Goal: Task Accomplishment & Management: Complete application form

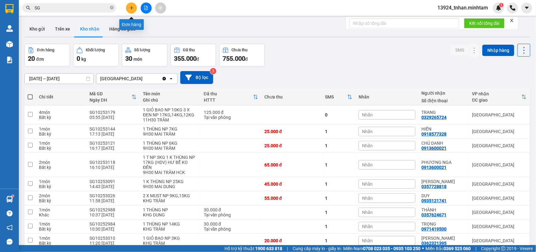
click at [131, 7] on icon "plus" at bounding box center [131, 7] width 0 height 3
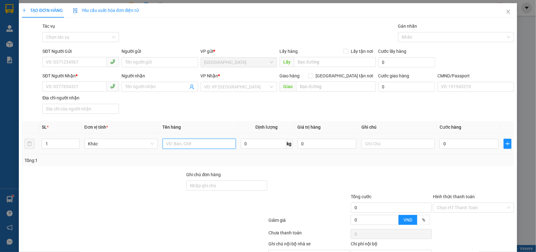
click at [180, 140] on input "text" at bounding box center [199, 143] width 73 height 10
type input "1 BAO NP 30 KG TC"
drag, startPoint x: 70, startPoint y: 65, endPoint x: 187, endPoint y: 18, distance: 126.1
click at [73, 64] on input "SĐT Người Gửi" at bounding box center [74, 62] width 64 height 10
type input "0785095261"
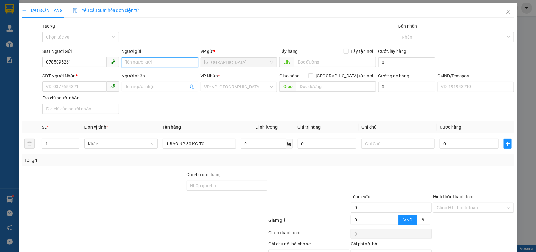
click at [133, 62] on input "Người gửi" at bounding box center [160, 62] width 77 height 10
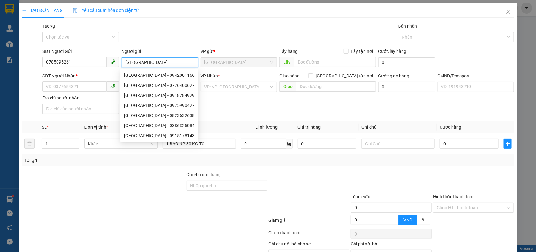
type input "[GEOGRAPHIC_DATA]"
drag, startPoint x: 28, startPoint y: 64, endPoint x: 0, endPoint y: 66, distance: 27.7
click at [0, 66] on div "TẠO ĐƠN HÀNG Yêu cầu xuất hóa đơn điện tử Transit Pickup Surcharge Ids Transit …" at bounding box center [268, 126] width 536 height 252
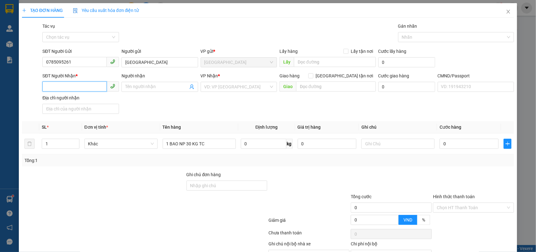
drag, startPoint x: 64, startPoint y: 83, endPoint x: 121, endPoint y: 79, distance: 57.3
click at [65, 83] on input "SĐT Người Nhận *" at bounding box center [74, 86] width 64 height 10
paste input "0785095261"
type input "0785095261"
click at [137, 84] on input "Người nhận" at bounding box center [156, 86] width 63 height 7
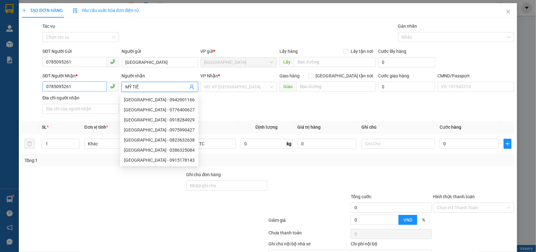
type input "MỸ TIÊ"
drag, startPoint x: 81, startPoint y: 87, endPoint x: 22, endPoint y: 97, distance: 59.8
click at [22, 97] on div "SĐT Người Nhận * 0785095261 0785095261 Người nhận MỸ TIÊ VP Nhận * VD: VP [GEOG…" at bounding box center [268, 94] width 494 height 44
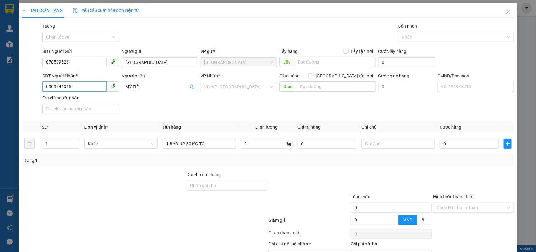
type input "0909544065"
drag, startPoint x: 112, startPoint y: 87, endPoint x: 134, endPoint y: 88, distance: 22.6
click at [111, 87] on div "SĐT Người Nhận * 0909544065 Người nhận MỸ TIÊ VP Nhận * VD: VP [GEOGRAPHIC_DATA…" at bounding box center [278, 94] width 474 height 44
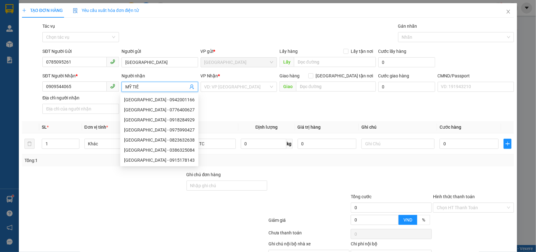
drag, startPoint x: 149, startPoint y: 89, endPoint x: 116, endPoint y: 89, distance: 33.0
click at [116, 89] on div "SĐT Người Nhận * 0909544065 Người nhận MỸ TIÊ VP Nhận * VD: VP [GEOGRAPHIC_DATA…" at bounding box center [278, 94] width 474 height 44
type input "D"
type input "ĐẠT"
click at [249, 83] on input "search" at bounding box center [236, 86] width 65 height 9
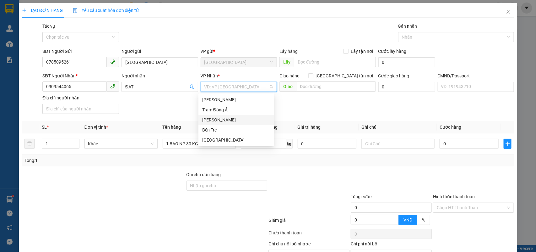
click at [231, 118] on div "[PERSON_NAME]" at bounding box center [236, 119] width 68 height 7
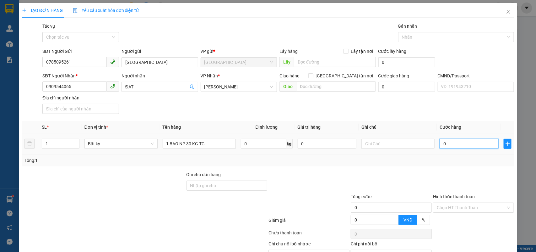
click at [473, 140] on input "0" at bounding box center [469, 143] width 59 height 10
type input "4"
type input "45"
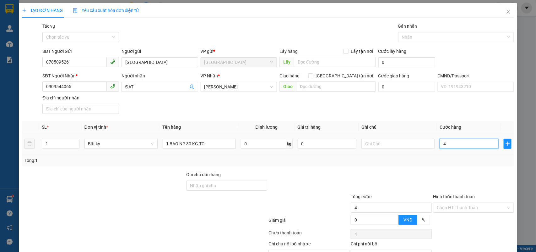
type input "45"
type input "45.000"
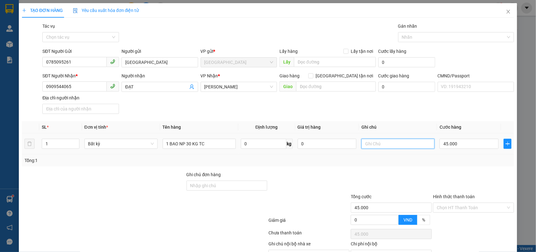
click at [387, 145] on input "text" at bounding box center [397, 143] width 73 height 10
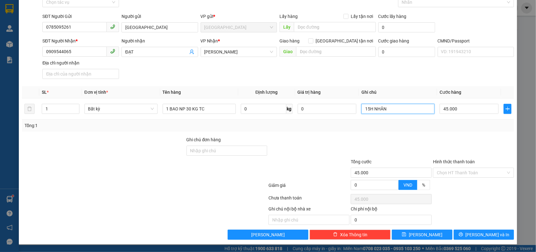
type input "15H NHÂN"
drag, startPoint x: 82, startPoint y: 24, endPoint x: 0, endPoint y: 13, distance: 83.0
click at [0, 13] on div "TẠO ĐƠN HÀNG Yêu cầu xuất hóa đơn điện tử Transit Pickup Surcharge Ids Transit …" at bounding box center [268, 126] width 536 height 252
click at [456, 173] on input "Hình thức thanh toán" at bounding box center [471, 172] width 69 height 9
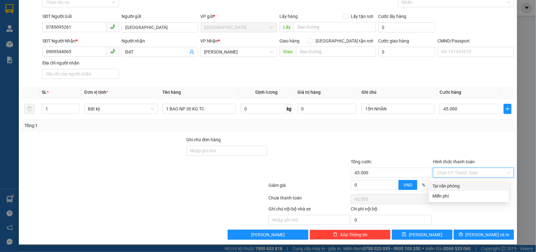
click at [451, 184] on div "Tại văn phòng" at bounding box center [469, 185] width 73 height 7
type input "0"
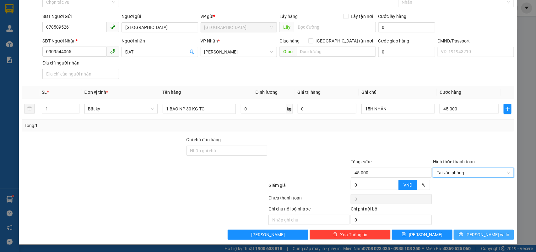
click at [479, 234] on span "[PERSON_NAME] và In" at bounding box center [488, 234] width 44 height 7
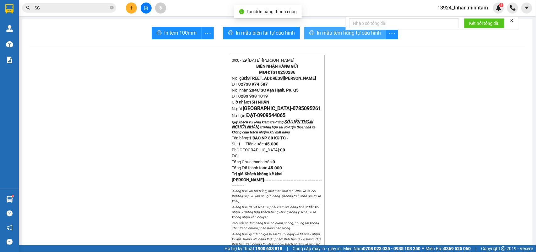
click at [324, 36] on span "In mẫu tem hàng tự cấu hình" at bounding box center [349, 33] width 64 height 8
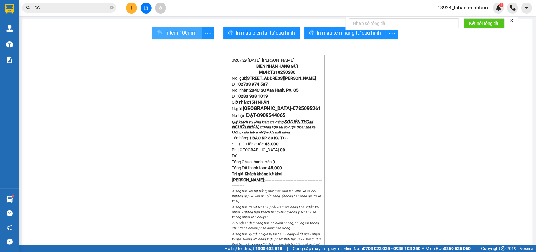
click at [179, 30] on span "In tem 100mm" at bounding box center [180, 33] width 32 height 8
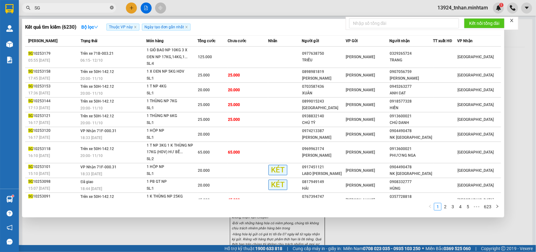
click at [112, 10] on span at bounding box center [112, 8] width 4 height 6
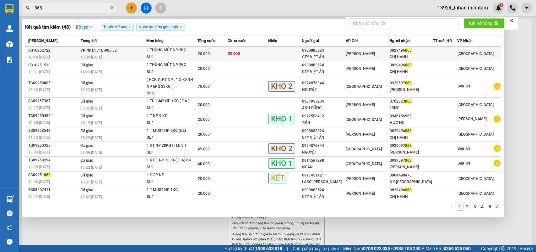
type input "868"
click at [214, 54] on div "20.000" at bounding box center [213, 53] width 30 height 7
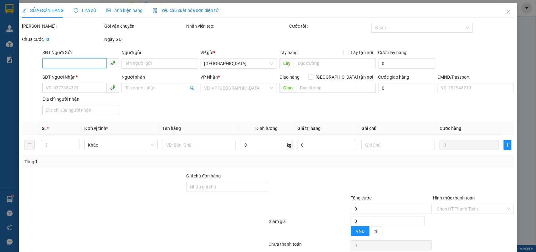
type input "0908883524"
type input "CTY VIỆT ÂN"
type input "0829496868"
type input "CHỊ HẠNH"
type input "20.000"
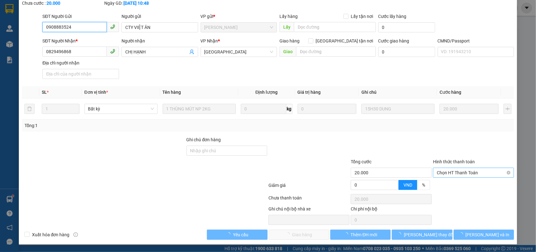
scroll to position [37, 0]
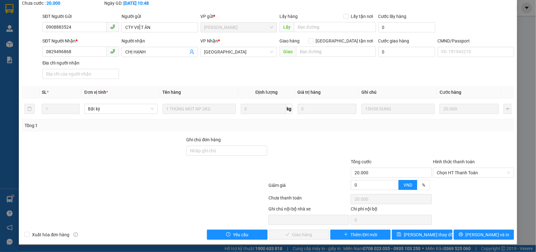
click at [464, 166] on div "Hình thức thanh toán" at bounding box center [473, 162] width 81 height 9
click at [463, 168] on span "Chọn HT Thanh Toán" at bounding box center [473, 172] width 73 height 9
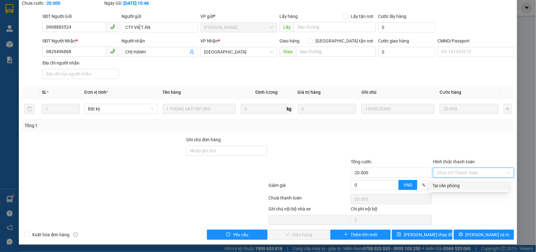
click at [444, 186] on div "Tại văn phòng" at bounding box center [469, 185] width 73 height 7
type input "0"
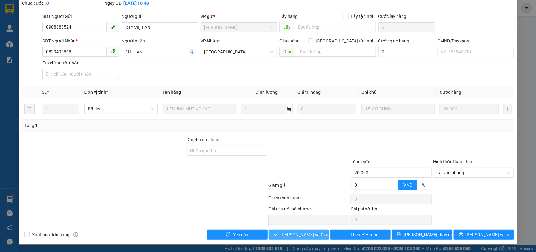
click at [307, 231] on span "[PERSON_NAME] và Giao hàng" at bounding box center [311, 234] width 60 height 7
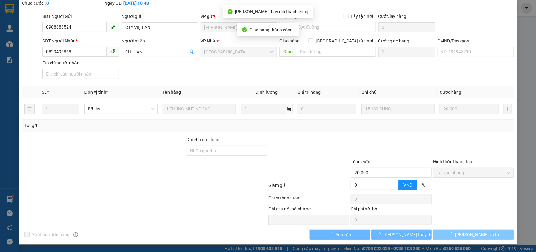
click at [498, 235] on button "[PERSON_NAME] và In" at bounding box center [473, 234] width 81 height 10
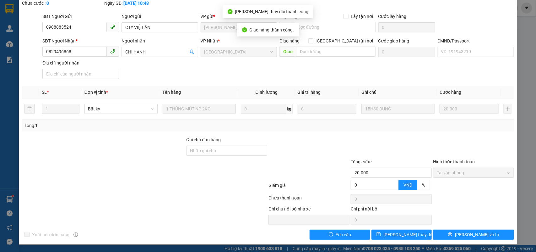
click at [489, 228] on div "Total Paid Fee 20.000 Total UnPaid Fee 0 Cash Collection Total Fee Mã ĐH: SG102…" at bounding box center [268, 112] width 492 height 253
click at [484, 235] on button "[PERSON_NAME] và In" at bounding box center [473, 234] width 81 height 10
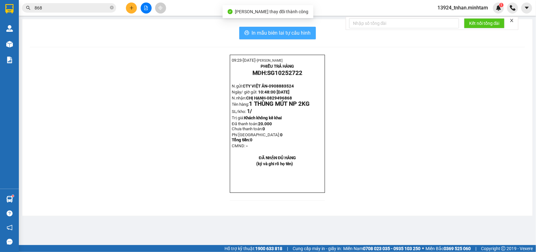
click at [306, 31] on span "In mẫu biên lai tự cấu hình" at bounding box center [281, 33] width 59 height 8
click at [307, 29] on span "In mẫu biên lai tự cấu hình" at bounding box center [281, 33] width 59 height 8
click at [112, 7] on icon "close-circle" at bounding box center [112, 8] width 4 height 4
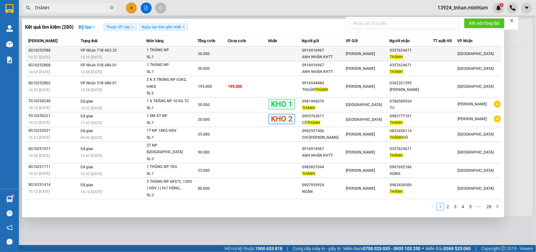
type input "THÀNH"
click at [285, 53] on td at bounding box center [285, 53] width 34 height 15
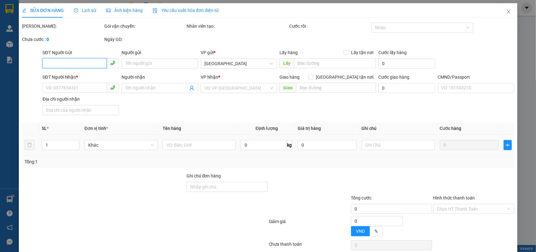
type input "0916916967"
type input "ANH NHÂN KHTT"
type input "0357624671"
type input "THÀNH"
type input "30.000"
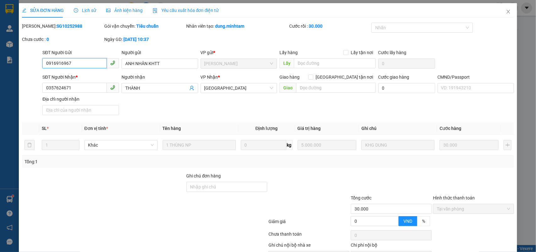
scroll to position [37, 0]
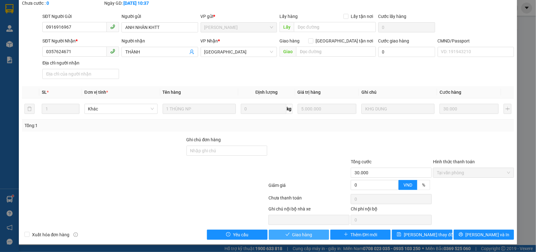
click at [311, 235] on button "Giao hàng" at bounding box center [299, 234] width 60 height 10
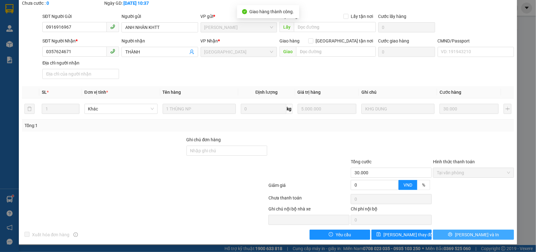
click at [454, 238] on button "[PERSON_NAME] và In" at bounding box center [473, 234] width 81 height 10
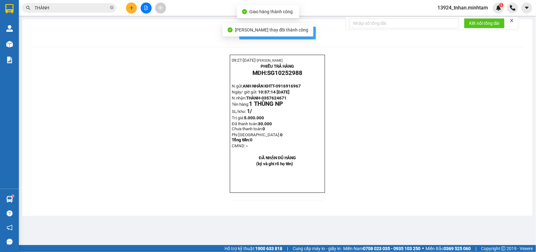
click at [304, 35] on span "In mẫu biên lai tự cấu hình" at bounding box center [281, 33] width 59 height 8
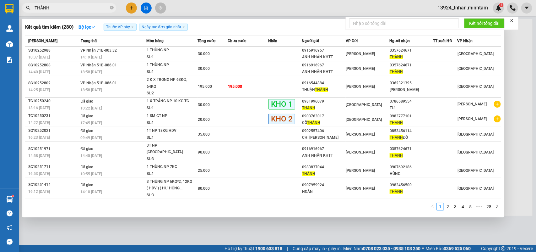
click at [94, 7] on input "THÀNH" at bounding box center [72, 7] width 74 height 7
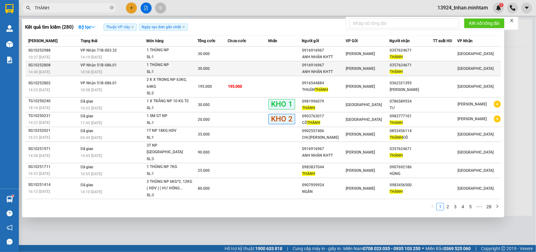
click at [216, 71] on div "30.000" at bounding box center [213, 68] width 30 height 7
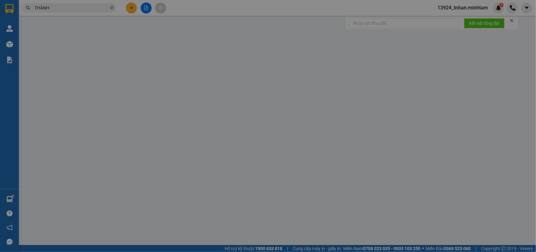
type input "0916916967"
type input "ANH NHÂN KHTT"
type input "0357624671"
type input "THÀNH"
type input "30.000"
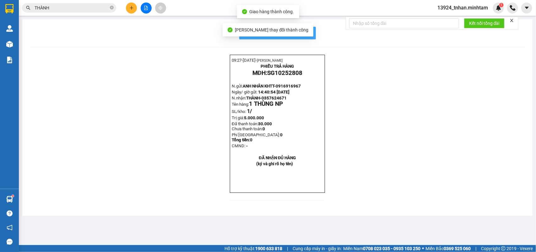
click at [306, 33] on span "In mẫu biên lai tự cấu hình" at bounding box center [281, 33] width 59 height 8
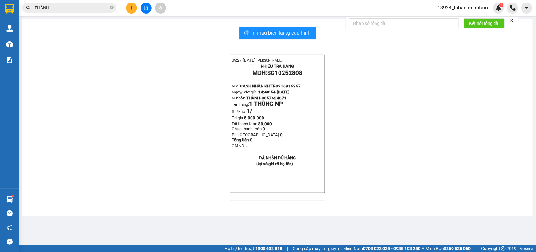
click at [60, 7] on input "THÀNH" at bounding box center [72, 7] width 74 height 7
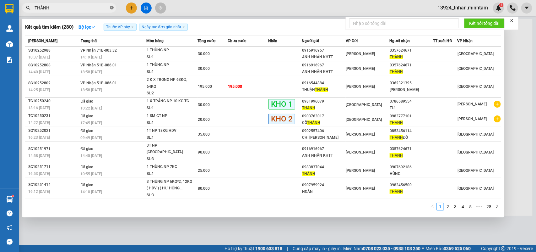
click at [113, 7] on icon "close-circle" at bounding box center [112, 8] width 4 height 4
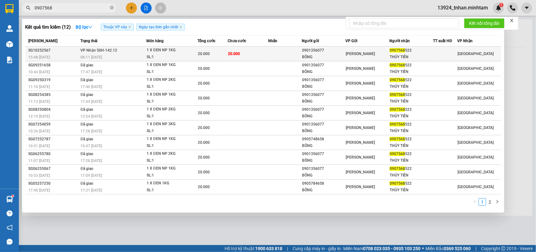
type input "0907568"
click at [299, 54] on td at bounding box center [285, 53] width 34 height 15
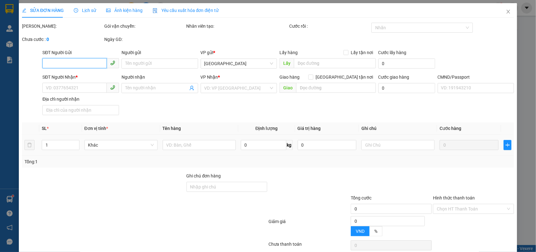
type input "0901356077"
type input "BÔNG"
type input "0907568522"
type input "THỦY TIÊN"
type input "20.000"
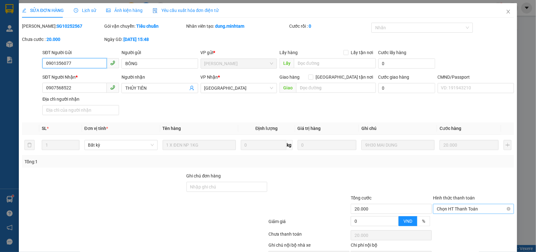
click at [464, 204] on span "Chọn HT Thanh Toán" at bounding box center [473, 208] width 73 height 9
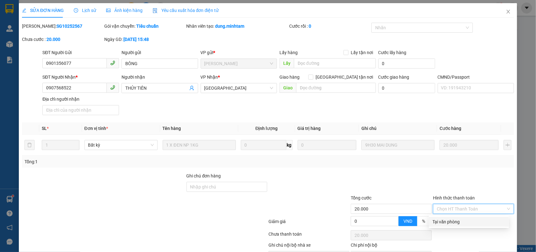
click at [453, 218] on div "Tại văn phòng" at bounding box center [469, 221] width 73 height 7
type input "0"
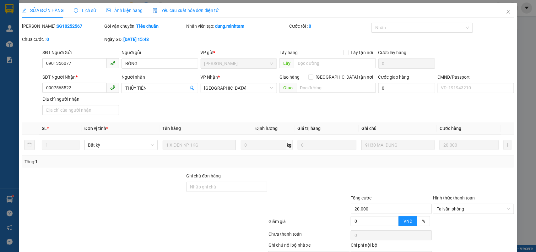
drag, startPoint x: 313, startPoint y: 234, endPoint x: 437, endPoint y: 238, distance: 124.1
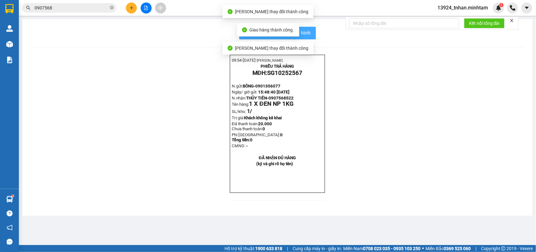
click at [309, 28] on button "In mẫu biên lai tự cấu hình" at bounding box center [277, 33] width 77 height 13
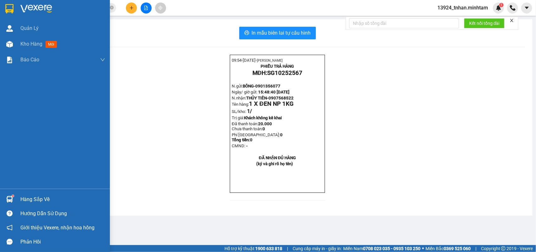
click at [15, 193] on div "Hàng sắp về" at bounding box center [55, 199] width 110 height 14
click at [6, 2] on div "Quản [PERSON_NAME] hàng mới Báo cáo BC giao hàng (nhân viên) BC hàng tồn Báo cá…" at bounding box center [55, 126] width 110 height 252
click at [6, 2] on div at bounding box center [55, 10] width 110 height 20
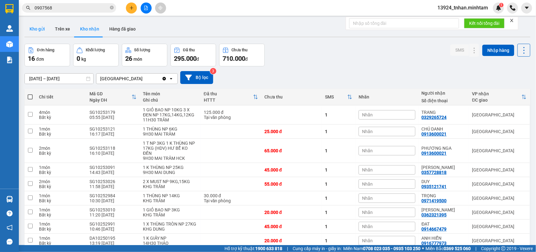
click at [44, 31] on button "Kho gửi" at bounding box center [36, 28] width 25 height 15
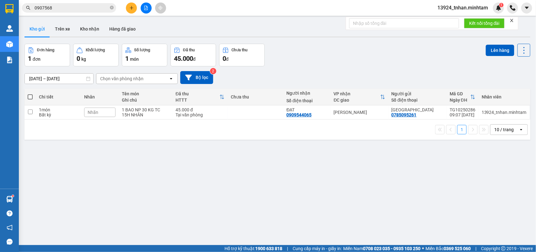
click at [133, 6] on icon "plus" at bounding box center [131, 8] width 4 height 4
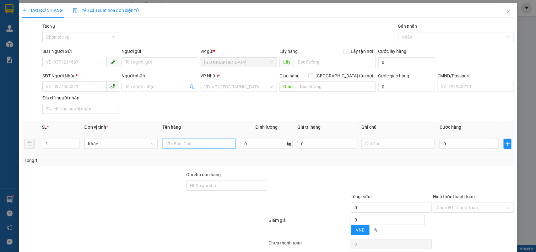
click at [201, 147] on input "text" at bounding box center [199, 143] width 73 height 10
type input "1 PB NP"
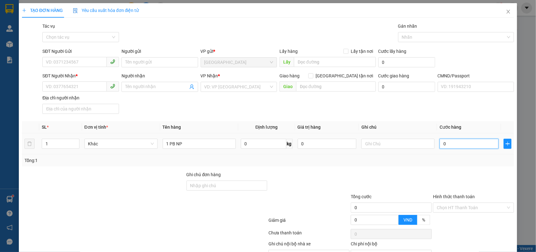
click at [460, 142] on input "0" at bounding box center [469, 143] width 59 height 10
type input "2"
type input "20"
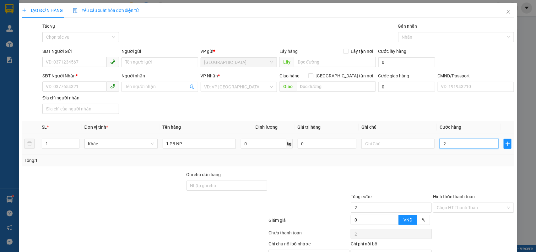
type input "20"
type input "20.000"
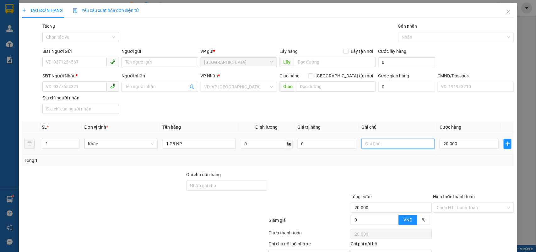
click at [403, 145] on input "text" at bounding box center [397, 143] width 73 height 10
type input "GTN NHÂN A ĐEN GIAO"
click at [67, 64] on input "SĐT Người Gửi" at bounding box center [74, 62] width 64 height 10
type input "09114689668"
click at [147, 65] on input "Người gửi" at bounding box center [160, 62] width 77 height 10
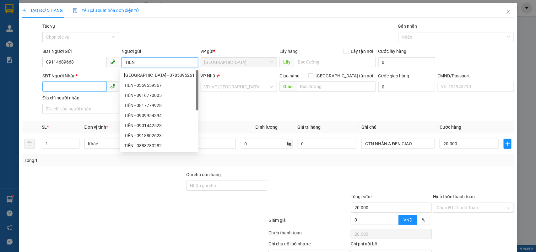
type input "TIÊN"
drag, startPoint x: 73, startPoint y: 84, endPoint x: 78, endPoint y: 79, distance: 6.4
click at [74, 84] on input "SĐT Người Nhận *" at bounding box center [74, 86] width 64 height 10
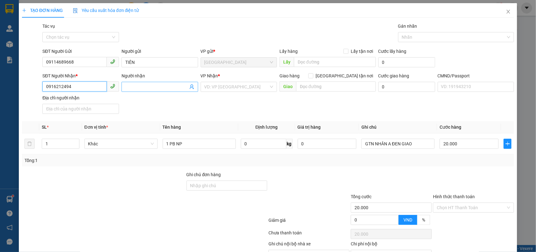
type input "0916212494"
click at [158, 83] on input "Người nhận" at bounding box center [156, 86] width 63 height 7
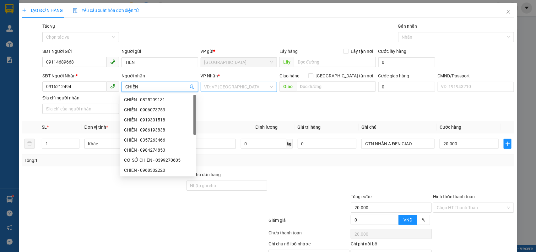
type input "CHIẾN"
click at [254, 86] on input "search" at bounding box center [236, 86] width 65 height 9
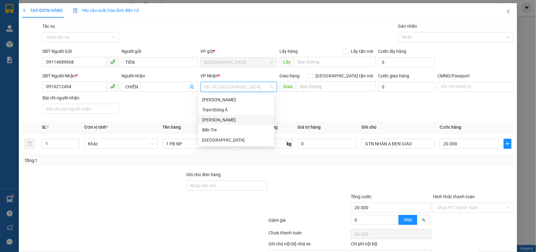
drag, startPoint x: 229, startPoint y: 120, endPoint x: 347, endPoint y: 91, distance: 121.2
click at [231, 121] on div "[PERSON_NAME]" at bounding box center [236, 119] width 68 height 7
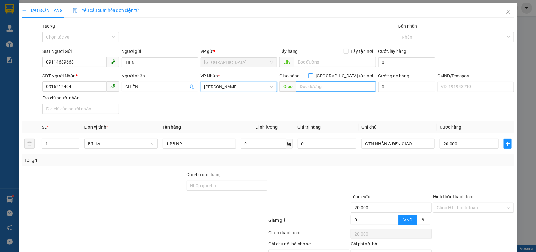
click at [313, 77] on input "[GEOGRAPHIC_DATA] tận nơi" at bounding box center [310, 75] width 4 height 4
checkbox input "true"
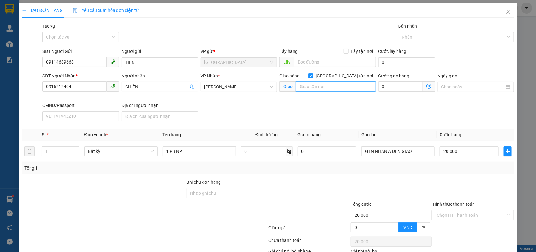
click at [331, 84] on input "text" at bounding box center [336, 86] width 80 height 10
click at [424, 39] on div at bounding box center [453, 37] width 107 height 8
type input "[GEOGRAPHIC_DATA]"
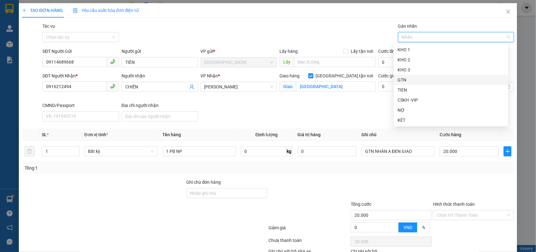
click at [413, 76] on div "GTN" at bounding box center [451, 79] width 107 height 7
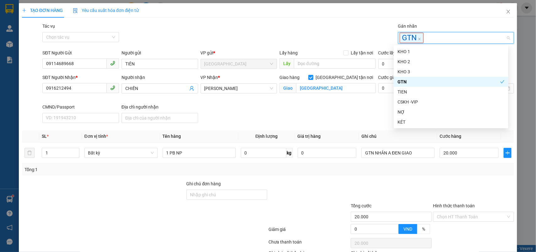
click at [339, 125] on div "SĐT Người Nhận * 0916212494 Người nhận CHIẾN VP Nhận * [PERSON_NAME][GEOGRAPHIC…" at bounding box center [278, 99] width 474 height 51
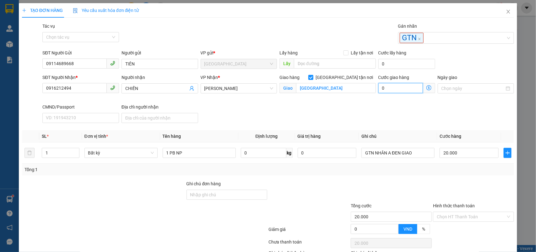
click at [396, 85] on input "0" at bounding box center [400, 88] width 45 height 10
type input "20.005"
type input "5"
type input "20.050"
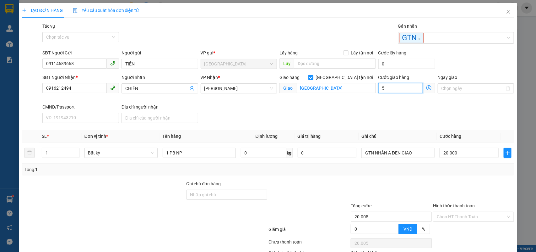
type input "20.050"
type input "50.000"
type input "70.000"
click at [376, 115] on div "SĐT Người Nhận * 0916212494 Người nhận CHIẾN VP Nhận * [PERSON_NAME][GEOGRAPHIC…" at bounding box center [278, 99] width 474 height 51
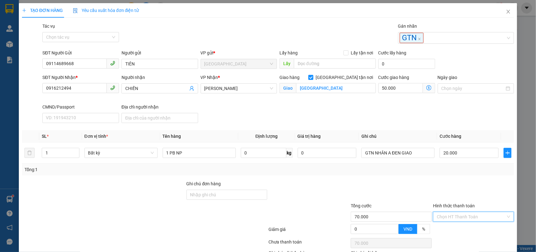
drag, startPoint x: 444, startPoint y: 173, endPoint x: 440, endPoint y: 181, distance: 8.3
click at [444, 212] on input "Hình thức thanh toán" at bounding box center [471, 216] width 69 height 9
click at [440, 226] on div "Tại văn phòng" at bounding box center [469, 229] width 73 height 7
drag, startPoint x: 467, startPoint y: 233, endPoint x: 373, endPoint y: 197, distance: 101.1
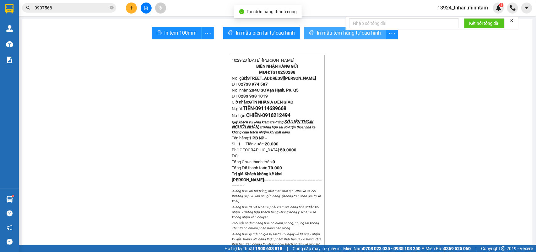
click at [304, 29] on button "In mẫu tem hàng tự cấu hình" at bounding box center [345, 33] width 82 height 13
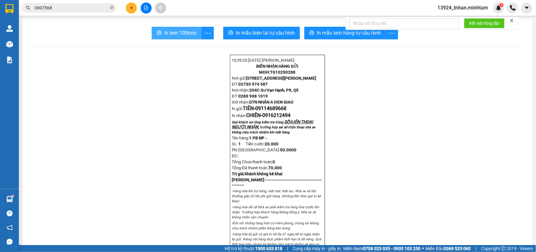
click at [185, 31] on span "In tem 100mm" at bounding box center [180, 33] width 32 height 8
click at [177, 35] on span "In tem 100mm" at bounding box center [180, 33] width 32 height 8
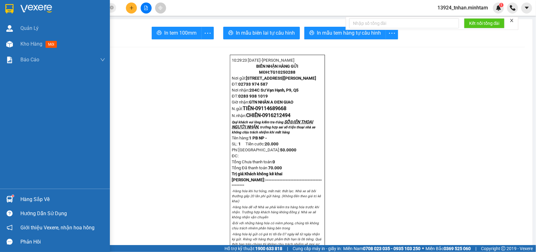
click at [22, 196] on div "Hàng sắp về" at bounding box center [62, 198] width 85 height 9
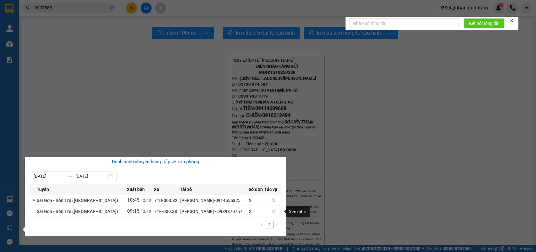
click at [271, 211] on icon "file-done" at bounding box center [273, 210] width 4 height 4
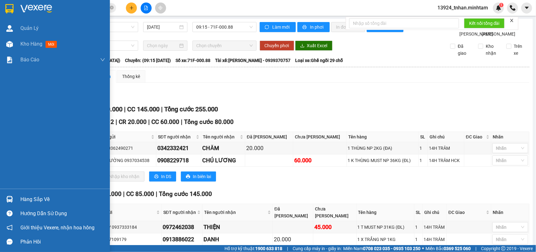
click at [27, 198] on div "Hàng sắp về" at bounding box center [62, 198] width 85 height 9
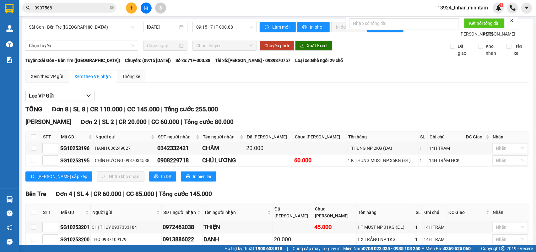
click at [124, 7] on section "Kết quả tìm kiếm ( 12 ) Bộ lọc Thuộc VP này Ngày tạo đơn gần nhất Mã ĐH Trạng t…" at bounding box center [268, 126] width 536 height 252
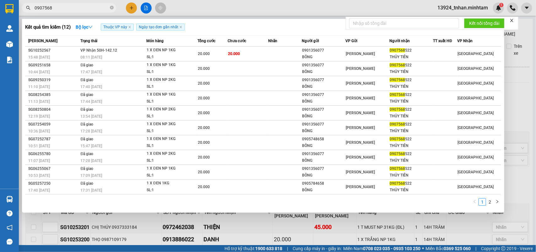
click at [113, 8] on icon "close-circle" at bounding box center [112, 8] width 4 height 4
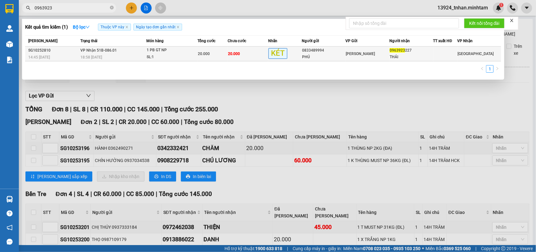
type input "0963923"
click at [309, 57] on div "PHÚ" at bounding box center [323, 57] width 43 height 7
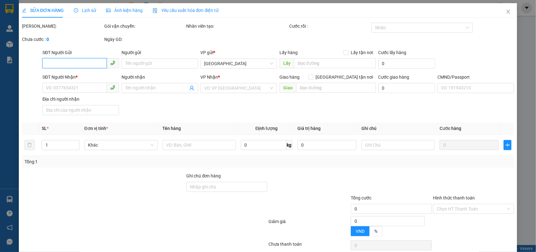
type input "0833489994"
type input "PHÚ"
type input "0963923227"
type input "THÁI"
type input "20.000"
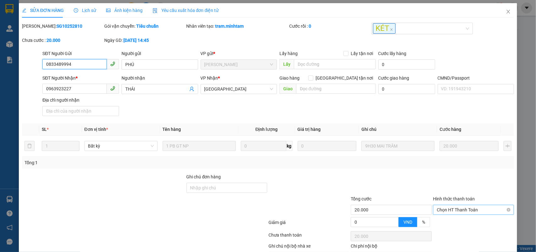
drag, startPoint x: 448, startPoint y: 173, endPoint x: 447, endPoint y: 176, distance: 3.7
click at [448, 205] on span "Chọn HT Thanh Toán" at bounding box center [473, 209] width 73 height 9
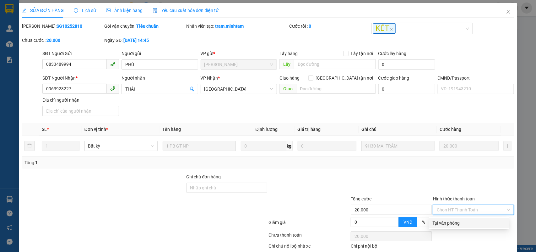
click at [445, 219] on div "Tại văn phòng" at bounding box center [469, 222] width 73 height 7
type input "0"
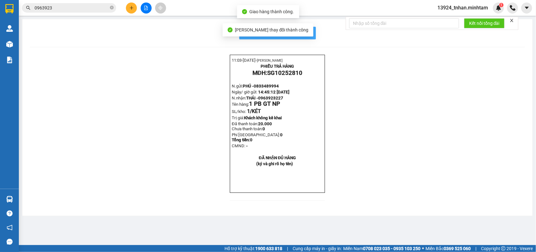
click at [303, 35] on span "In mẫu biên lai tự cấu hình" at bounding box center [281, 33] width 59 height 8
